Goal: Task Accomplishment & Management: Manage account settings

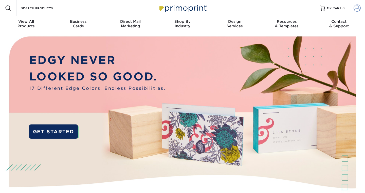
click at [355, 8] on span at bounding box center [356, 8] width 7 height 7
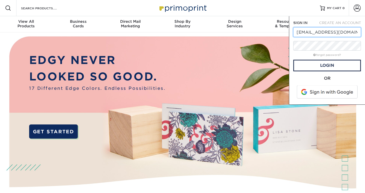
type input "[EMAIL_ADDRESS][DOMAIN_NAME]"
click at [324, 90] on span at bounding box center [327, 92] width 65 height 13
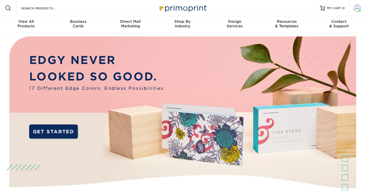
click at [357, 7] on span at bounding box center [356, 8] width 7 height 7
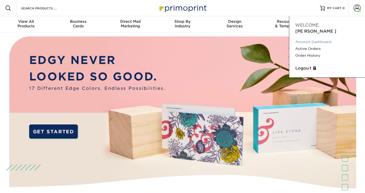
click at [319, 38] on link "Account Dashboard" at bounding box center [327, 41] width 64 height 7
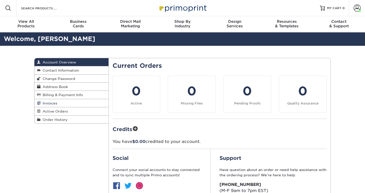
click at [64, 103] on link "Invoices" at bounding box center [71, 103] width 74 height 8
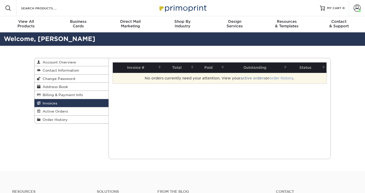
click at [282, 79] on link "order history" at bounding box center [281, 78] width 24 height 4
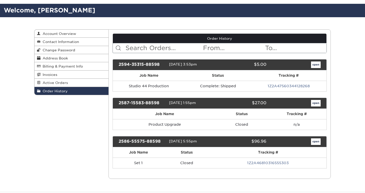
scroll to position [29, 0]
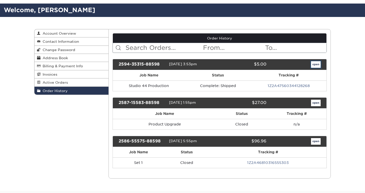
click at [316, 63] on link "open" at bounding box center [316, 64] width 10 height 7
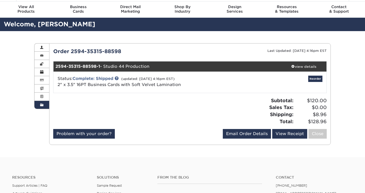
scroll to position [15, 0]
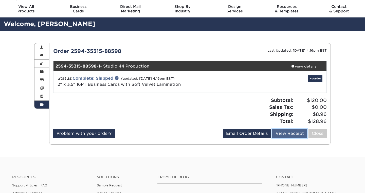
click at [286, 134] on link "View Receipt" at bounding box center [289, 134] width 35 height 10
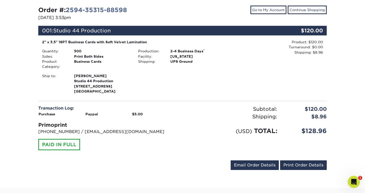
scroll to position [60, 0]
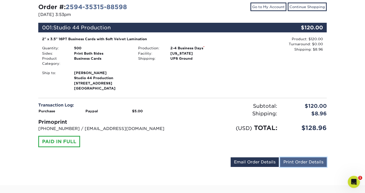
click at [313, 165] on link "Print Order Details" at bounding box center [303, 163] width 47 height 10
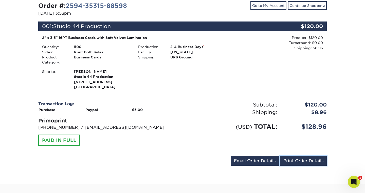
scroll to position [61, 0]
